Goal: Complete application form

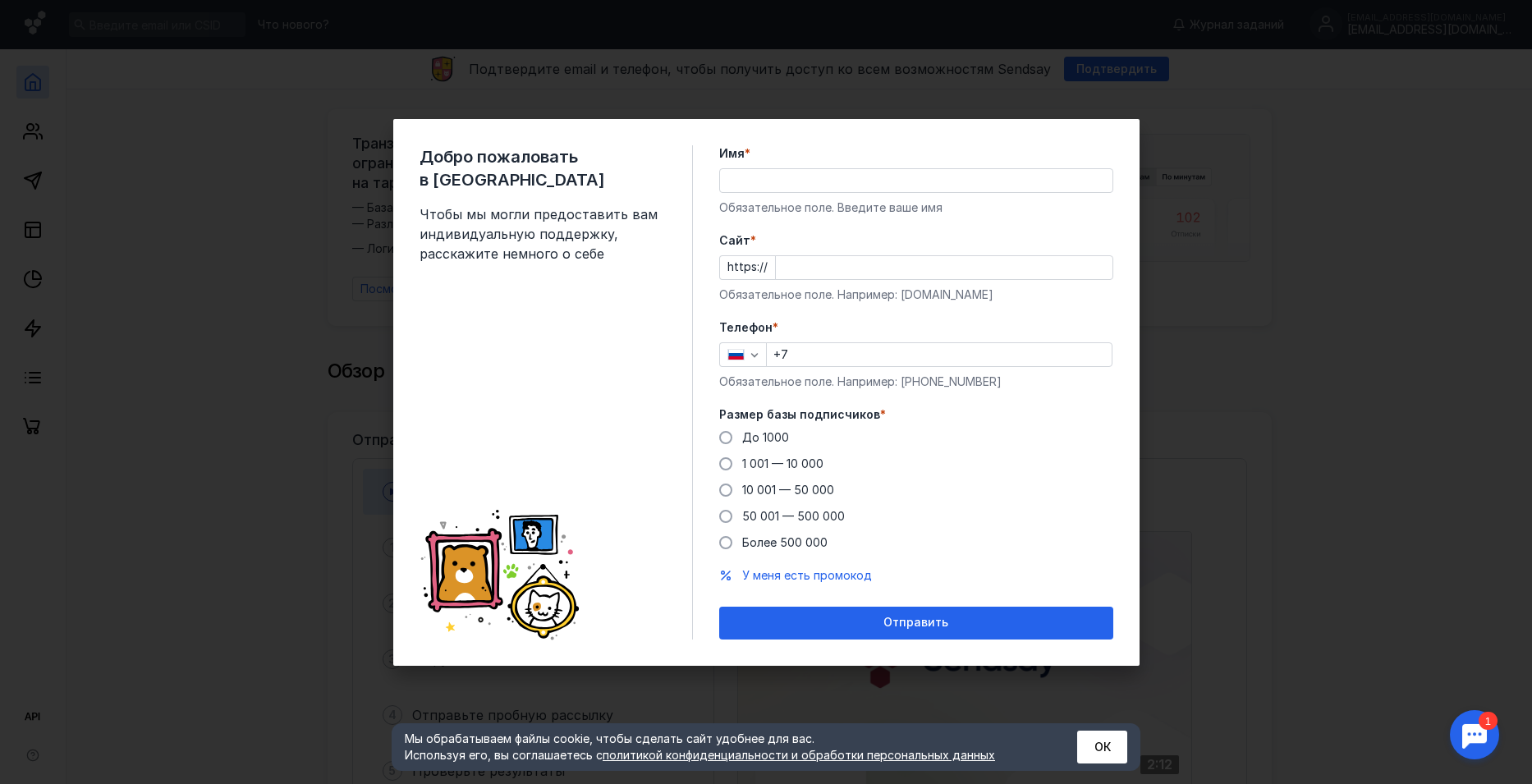
click at [807, 259] on input "Cайт *" at bounding box center [944, 268] width 336 height 23
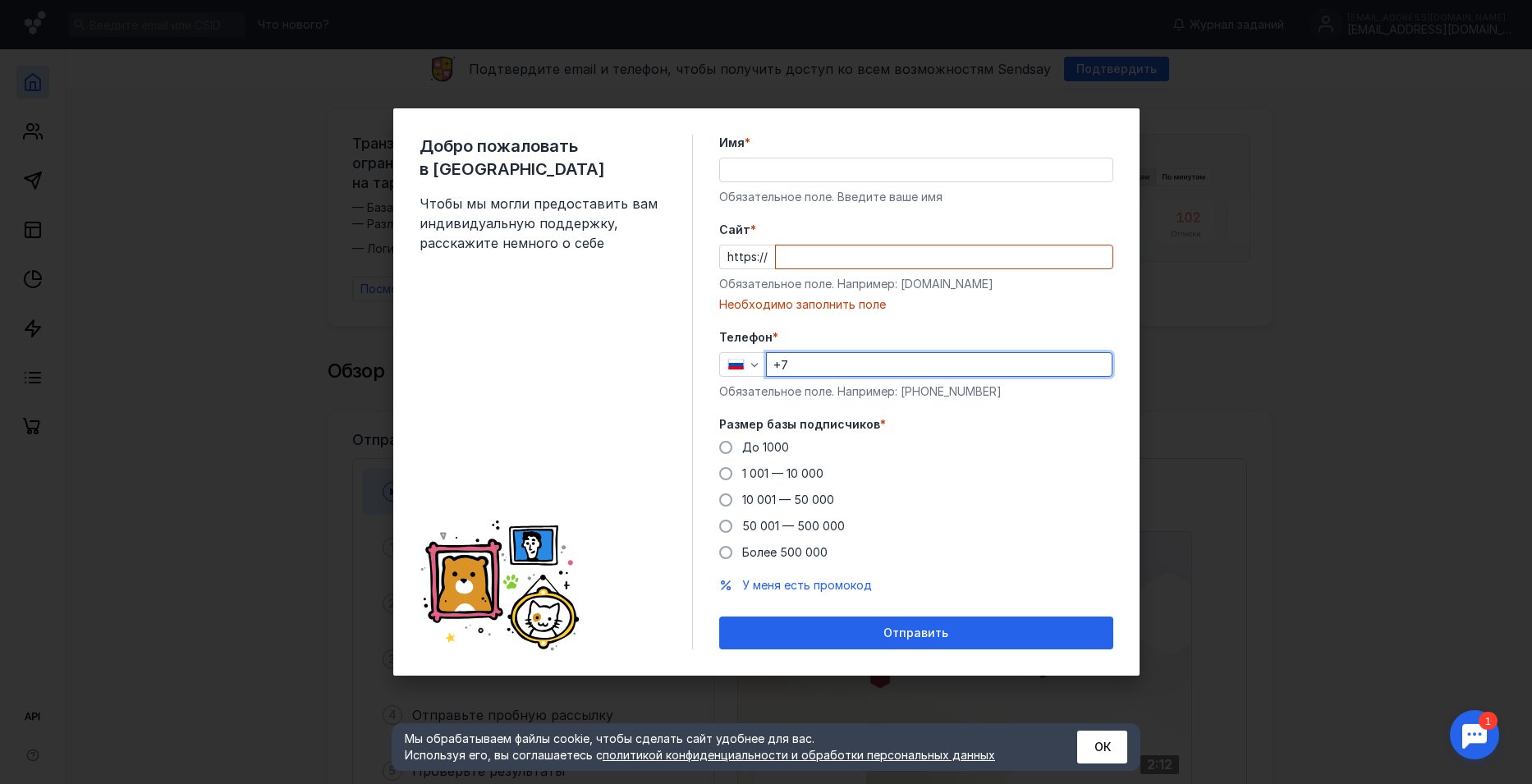
click at [803, 349] on div "Телефон * +7 Обязательное поле. Например: [PHONE_NUMBER]" at bounding box center [916, 364] width 394 height 70
click at [823, 363] on input "+7" at bounding box center [939, 364] width 345 height 23
type input "[PHONE_NUMBER]"
click at [840, 267] on input "Cайт *" at bounding box center [944, 257] width 336 height 23
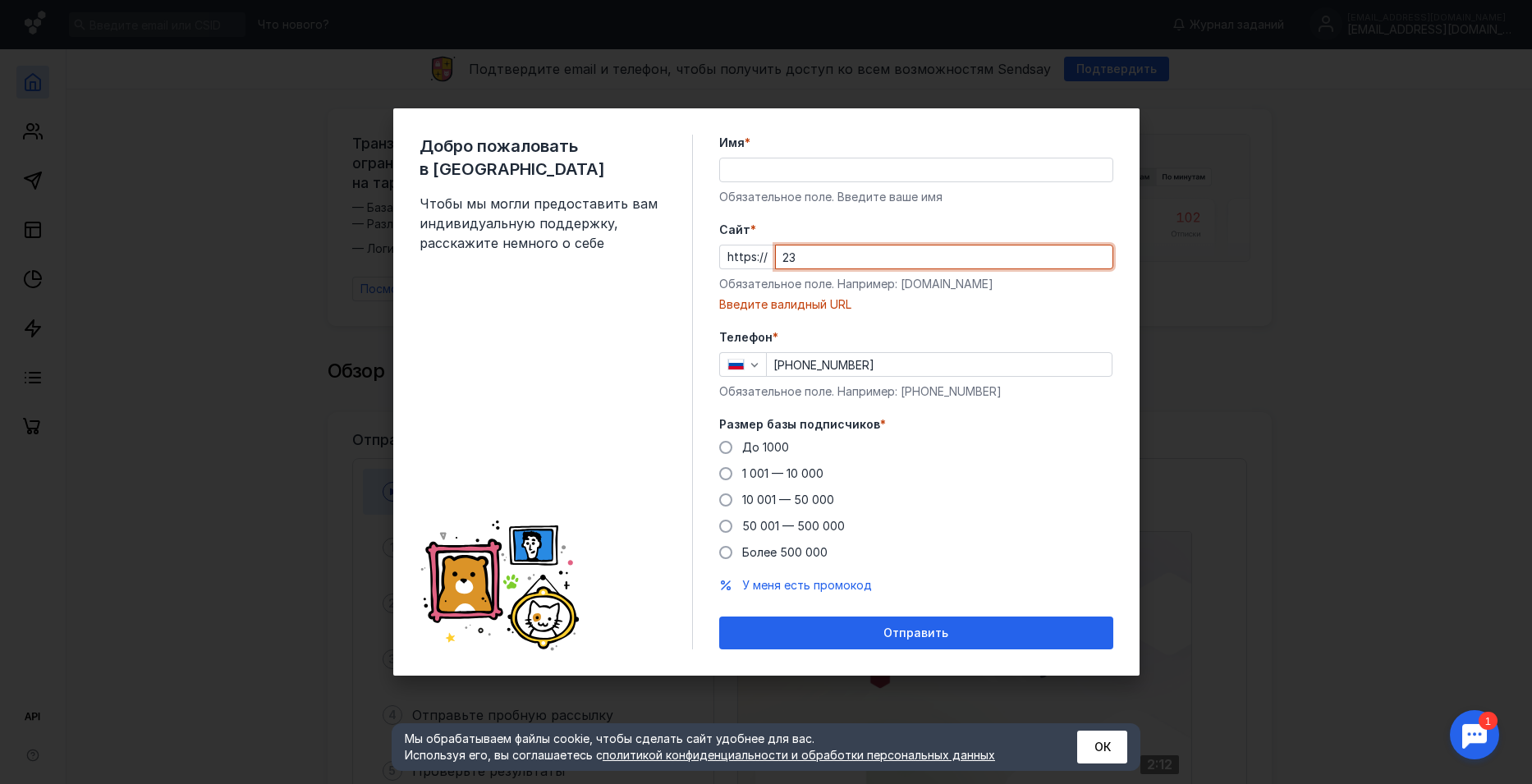
type input "2"
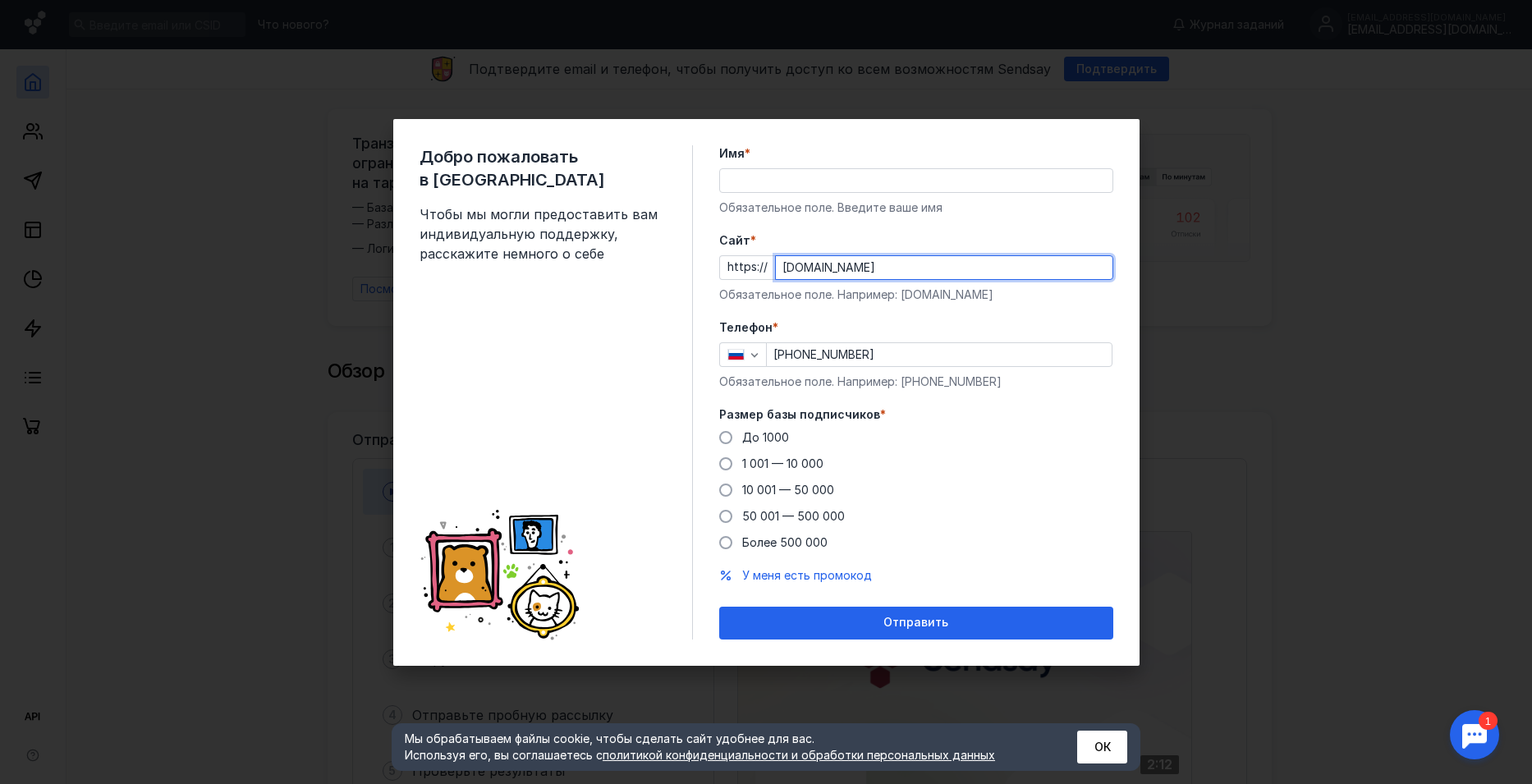
type input "[DOMAIN_NAME]"
click at [807, 181] on input "Имя *" at bounding box center [916, 181] width 392 height 23
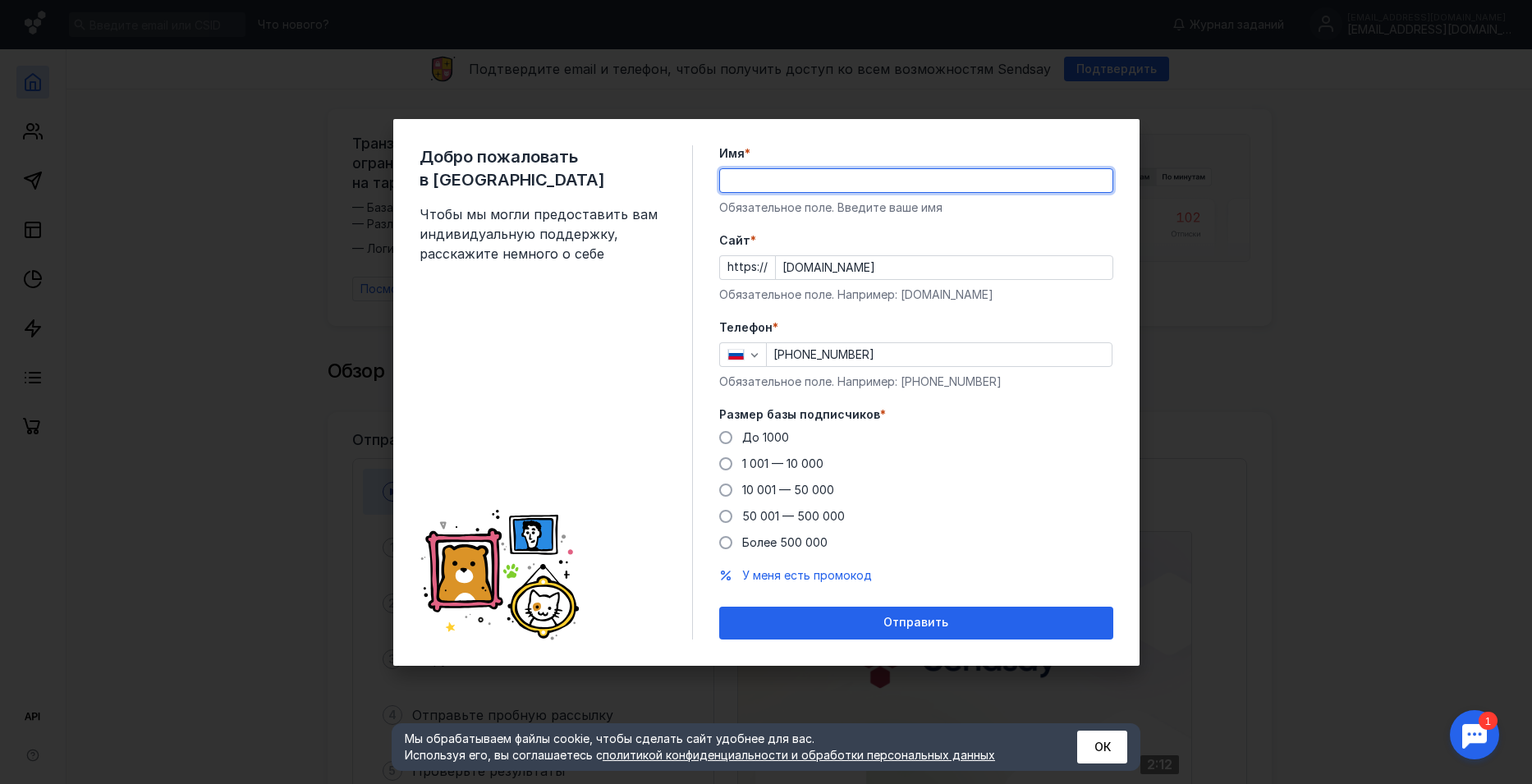
type input "psyhb"
click at [724, 435] on span at bounding box center [725, 437] width 13 height 13
click at [0, 0] on input "До 1000" at bounding box center [0, 0] width 0 height 0
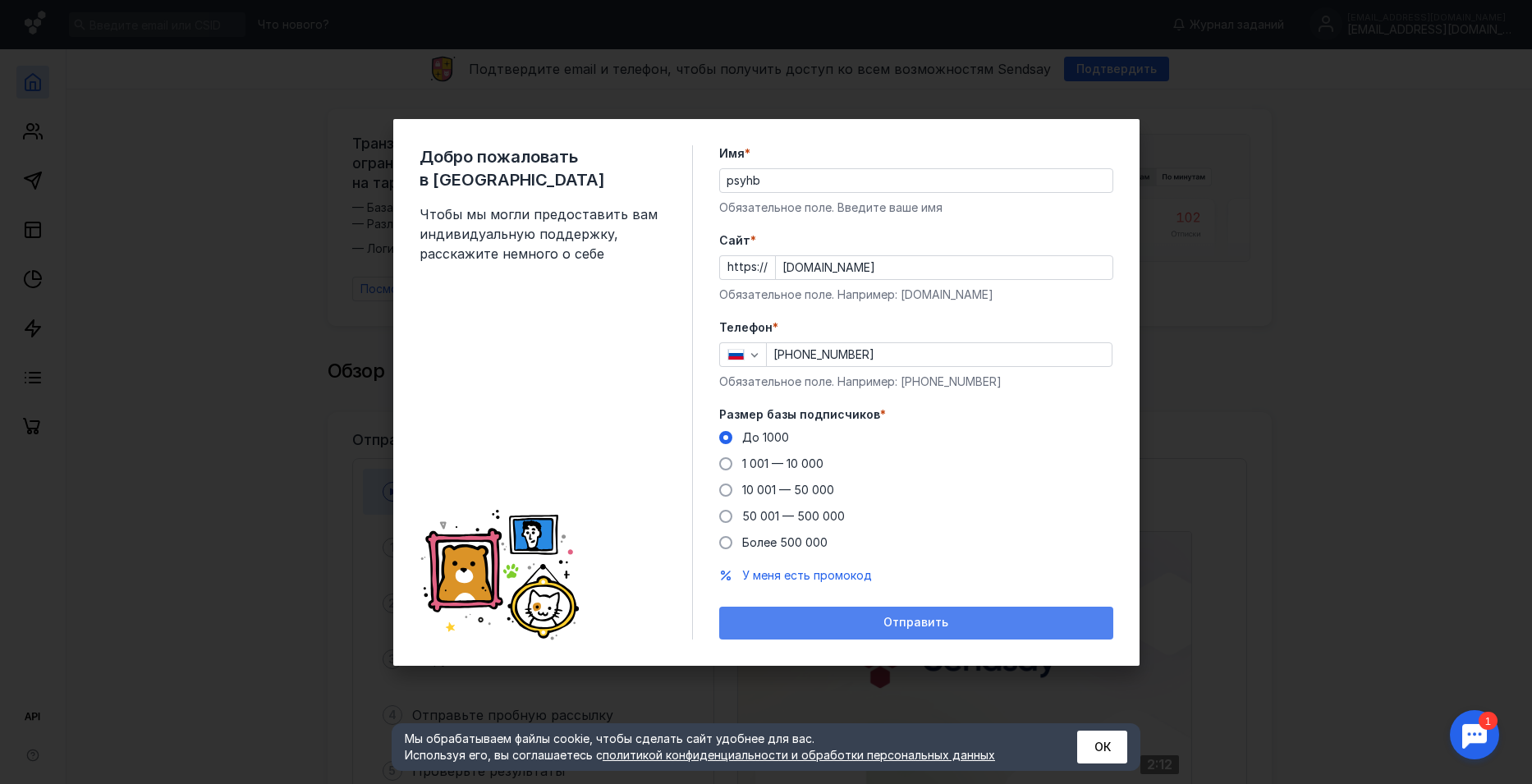
click at [881, 616] on div "Отправить" at bounding box center [916, 622] width 378 height 14
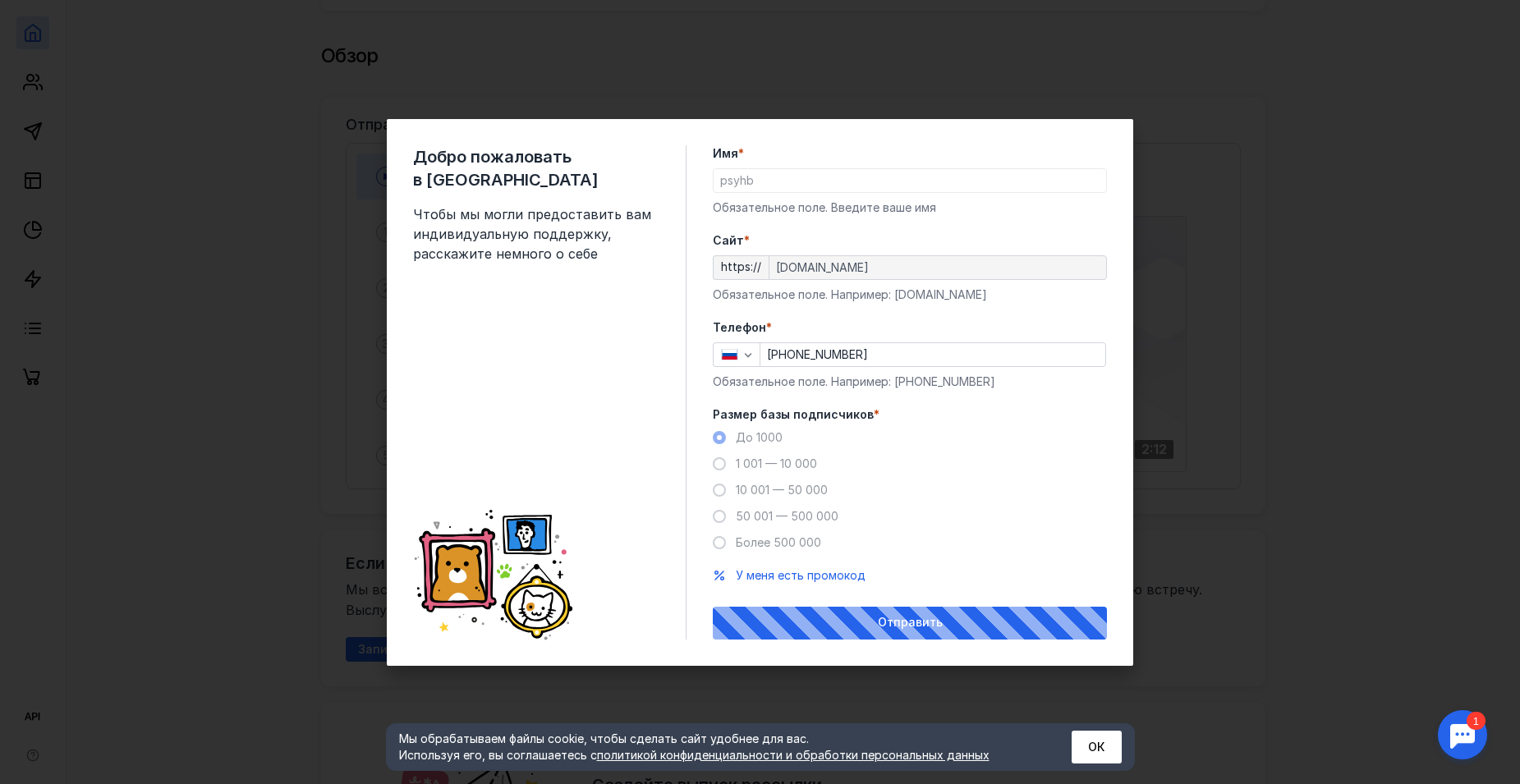
scroll to position [411, 0]
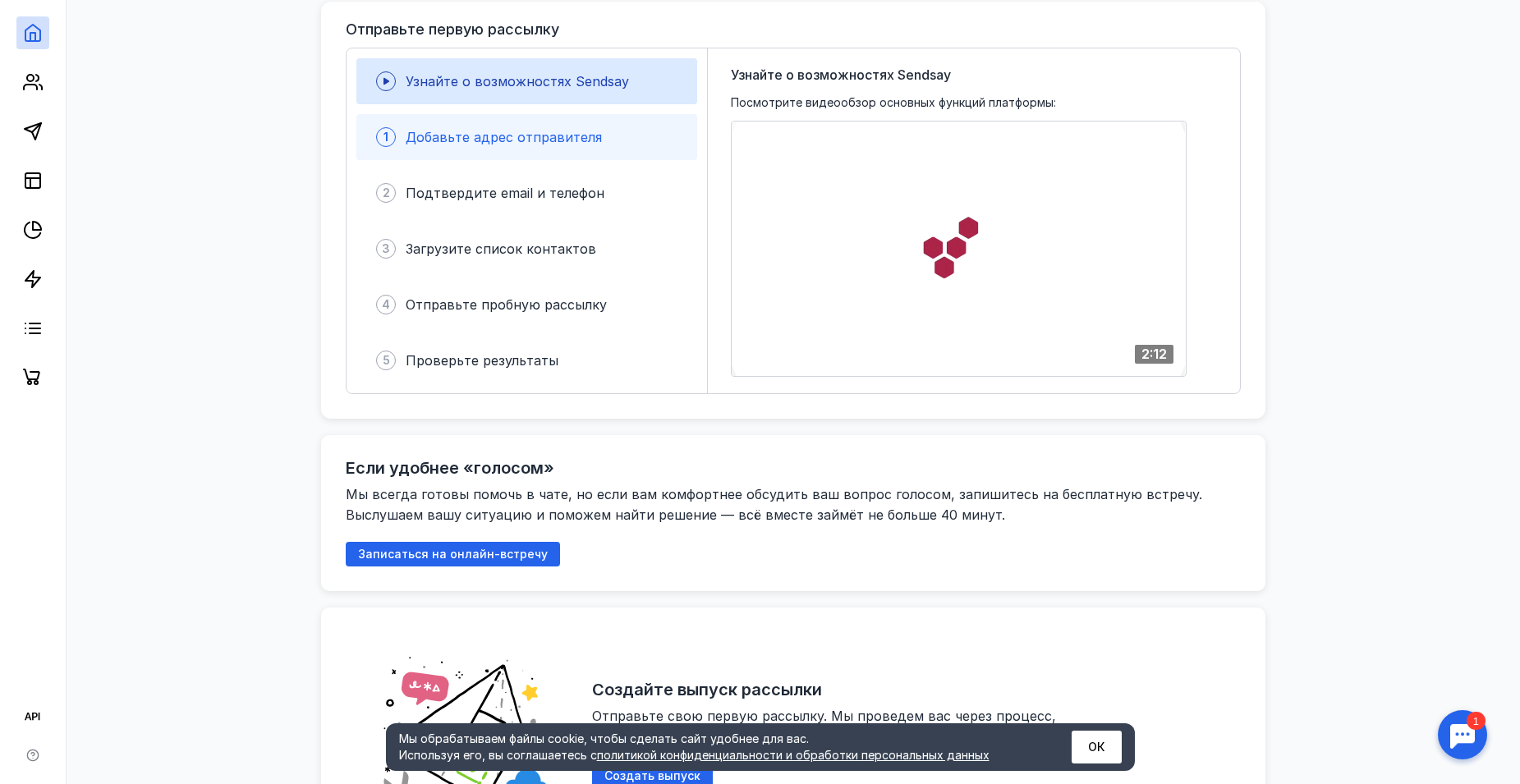
click at [616, 133] on div "1 Добавьте адрес отправителя" at bounding box center [527, 137] width 341 height 46
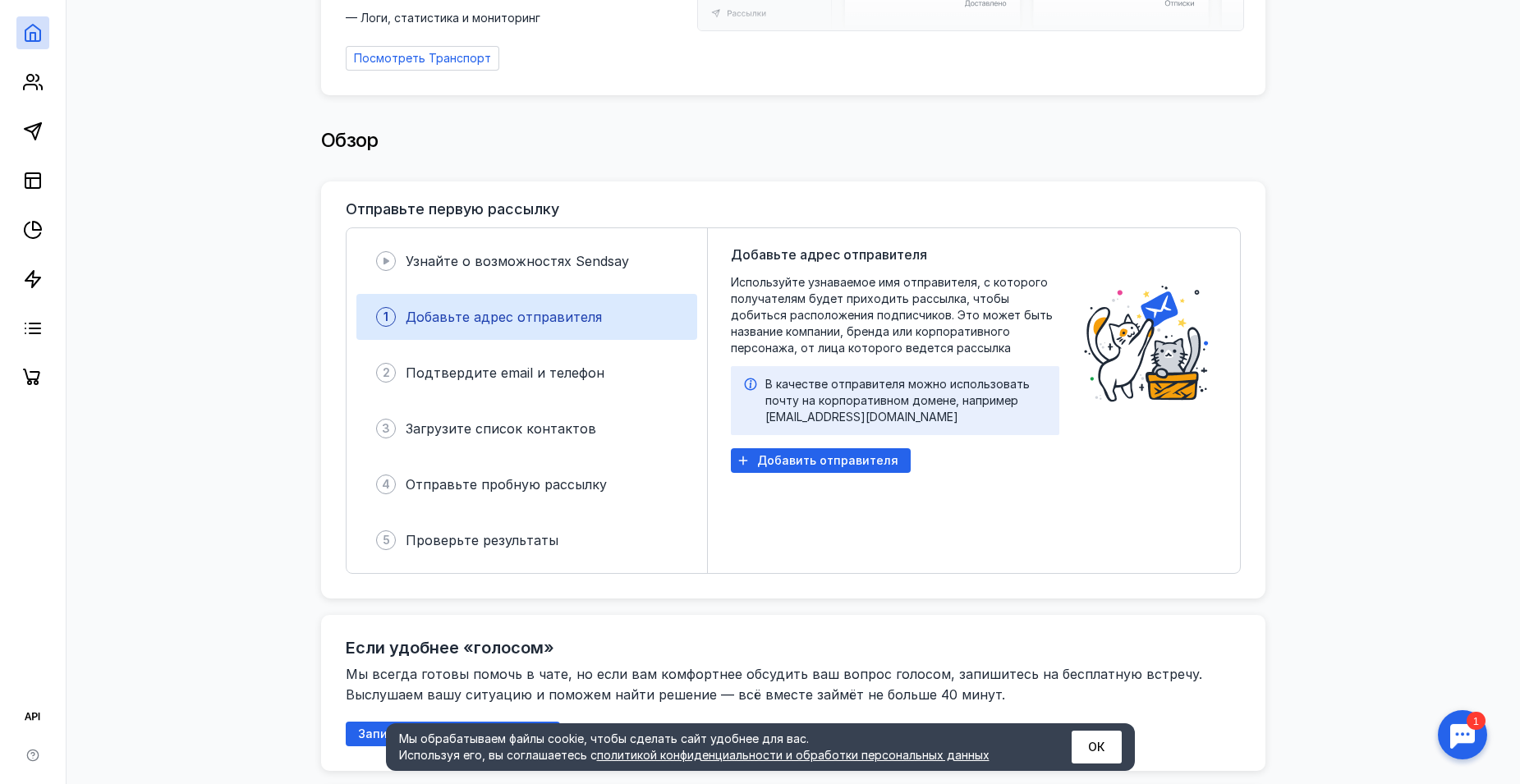
scroll to position [0, 0]
